Goal: Transaction & Acquisition: Purchase product/service

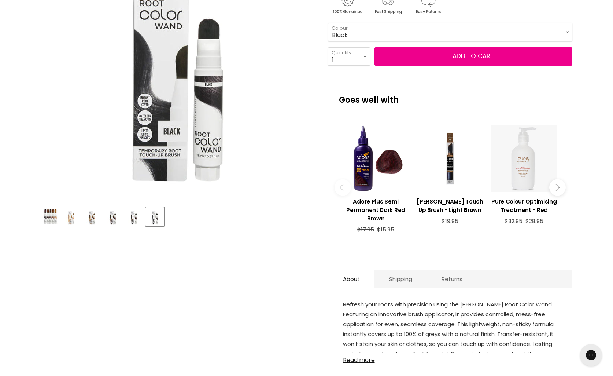
scroll to position [167, 0]
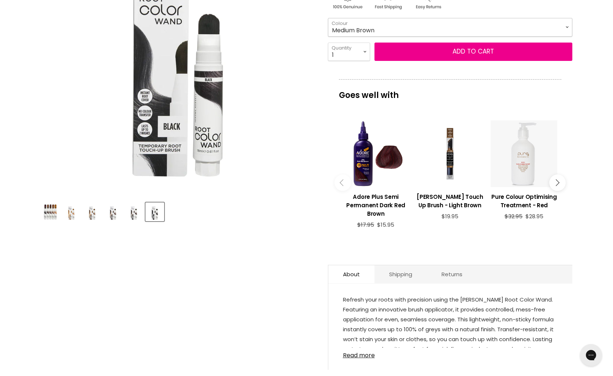
click option "Medium Brown" at bounding box center [0, 0] width 0 height 0
select select "Medium Brown"
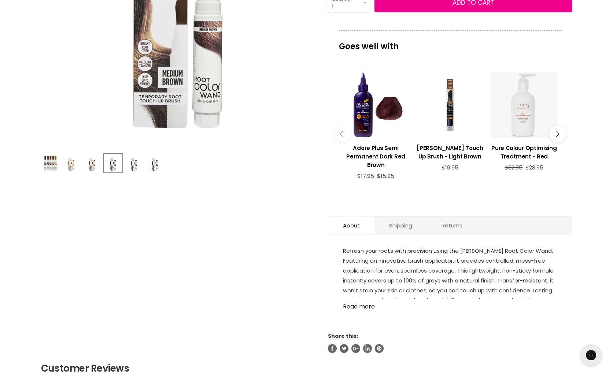
scroll to position [215, 0]
click at [450, 161] on h3 "[PERSON_NAME] Touch Up Brush - Light Brown" at bounding box center [450, 152] width 67 height 17
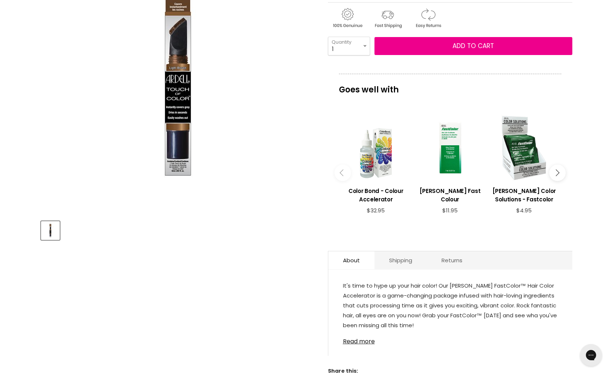
scroll to position [149, 0]
